Goal: Task Accomplishment & Management: Use online tool/utility

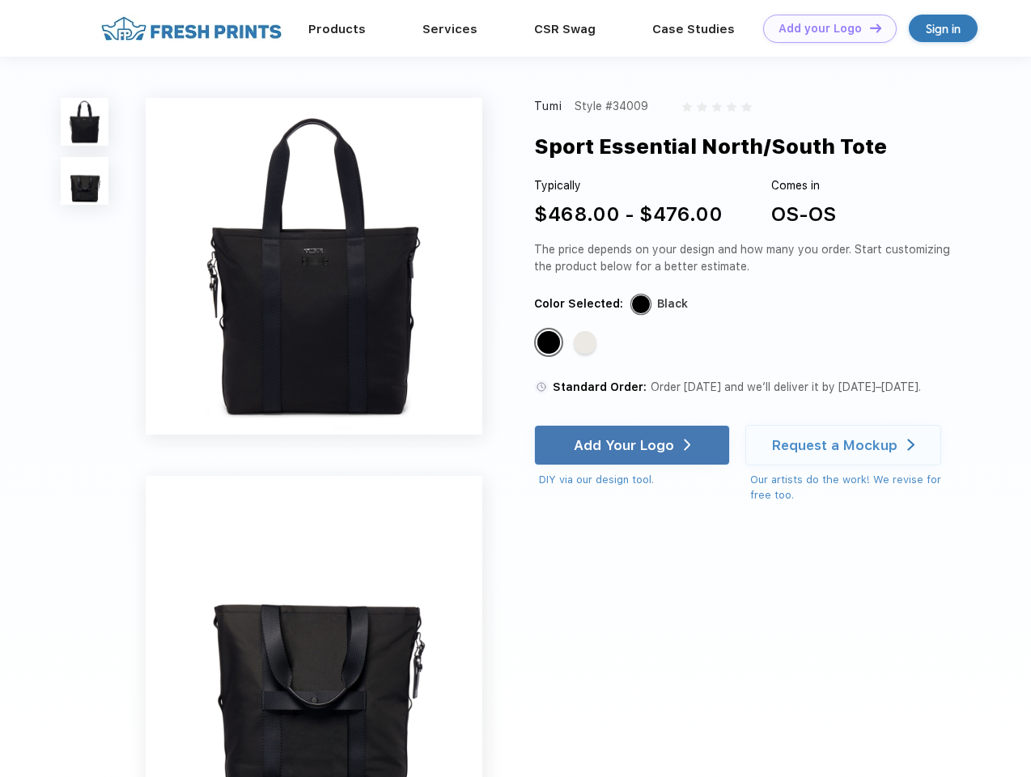
click at [824, 28] on link "Add your Logo Design Tool" at bounding box center [830, 29] width 134 height 28
click at [0, 0] on div "Design Tool" at bounding box center [0, 0] width 0 height 0
click at [868, 28] on link "Add your Logo Design Tool" at bounding box center [830, 29] width 134 height 28
click at [85, 121] on img at bounding box center [85, 122] width 48 height 48
click at [85, 181] on img at bounding box center [85, 181] width 48 height 48
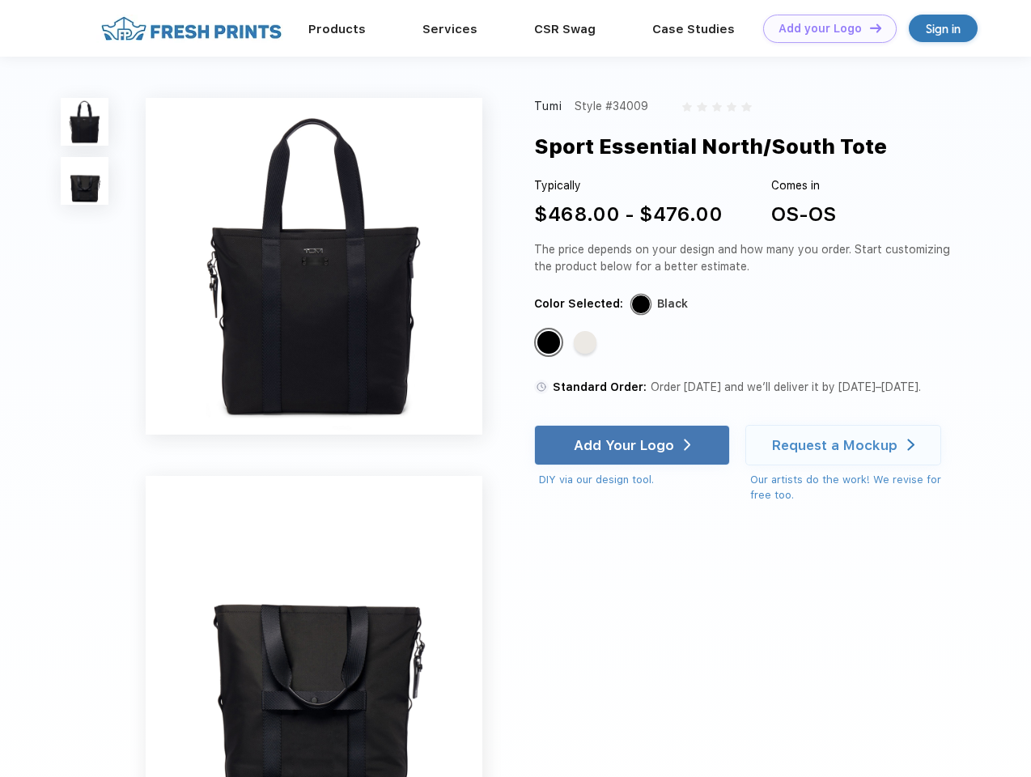
click at [550, 343] on div "Standard Color" at bounding box center [548, 342] width 23 height 23
click at [587, 343] on div "Standard Color" at bounding box center [585, 342] width 23 height 23
click at [634, 445] on div "Add Your Logo" at bounding box center [624, 445] width 100 height 16
click at [846, 445] on div "Request a Mockup" at bounding box center [834, 445] width 125 height 16
